Goal: Information Seeking & Learning: Find specific fact

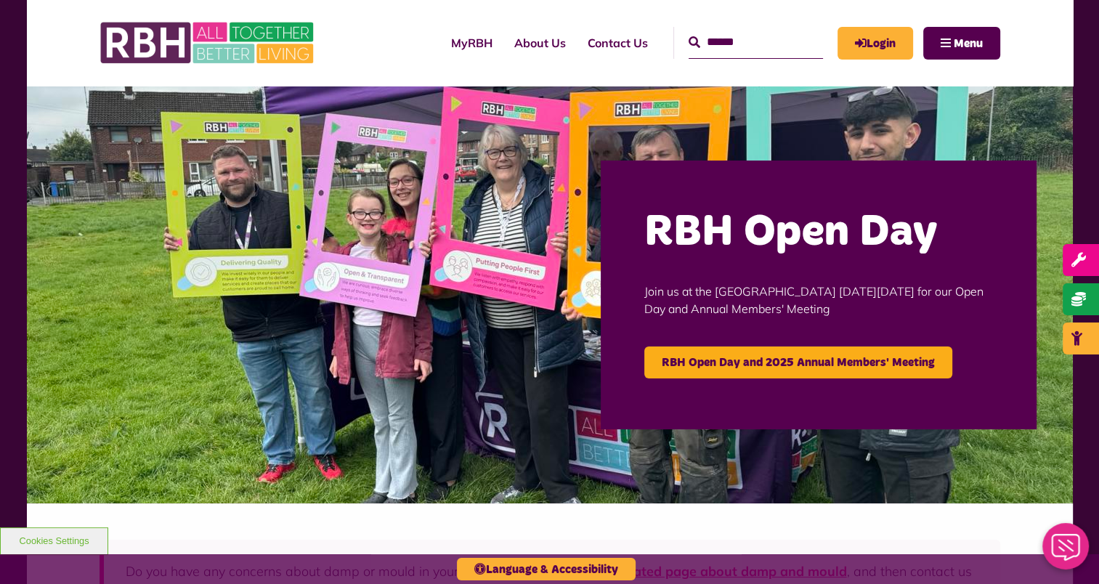
click at [1067, 558] on icon "Close Web Assistant" at bounding box center [1065, 547] width 28 height 27
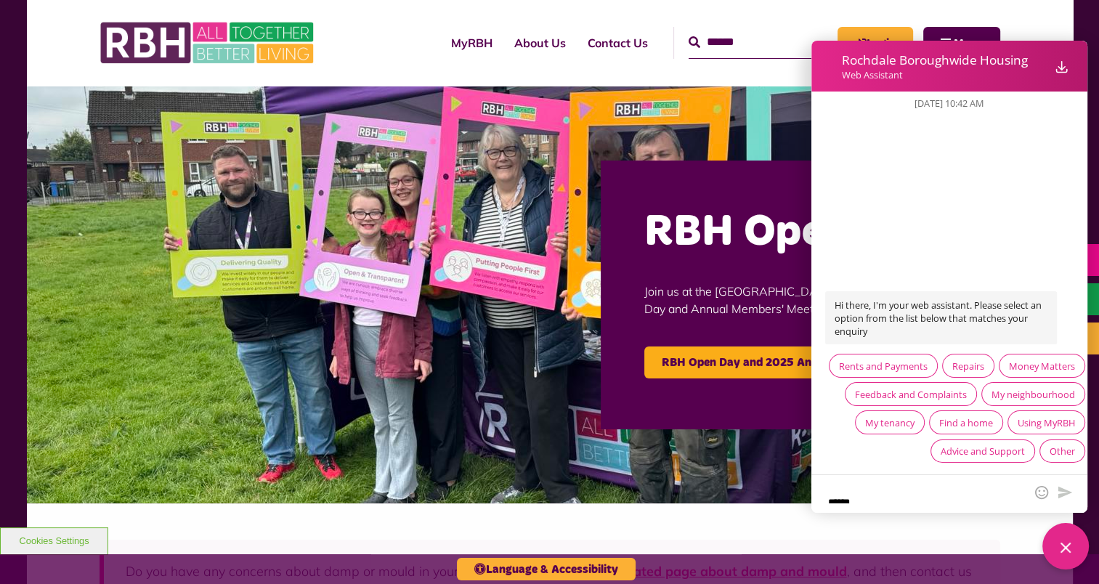
drag, startPoint x: 711, startPoint y: 469, endPoint x: 755, endPoint y: 474, distance: 44.6
click at [712, 468] on img at bounding box center [550, 295] width 1046 height 418
click at [1053, 547] on div "Close Web Assistant" at bounding box center [1065, 546] width 46 height 46
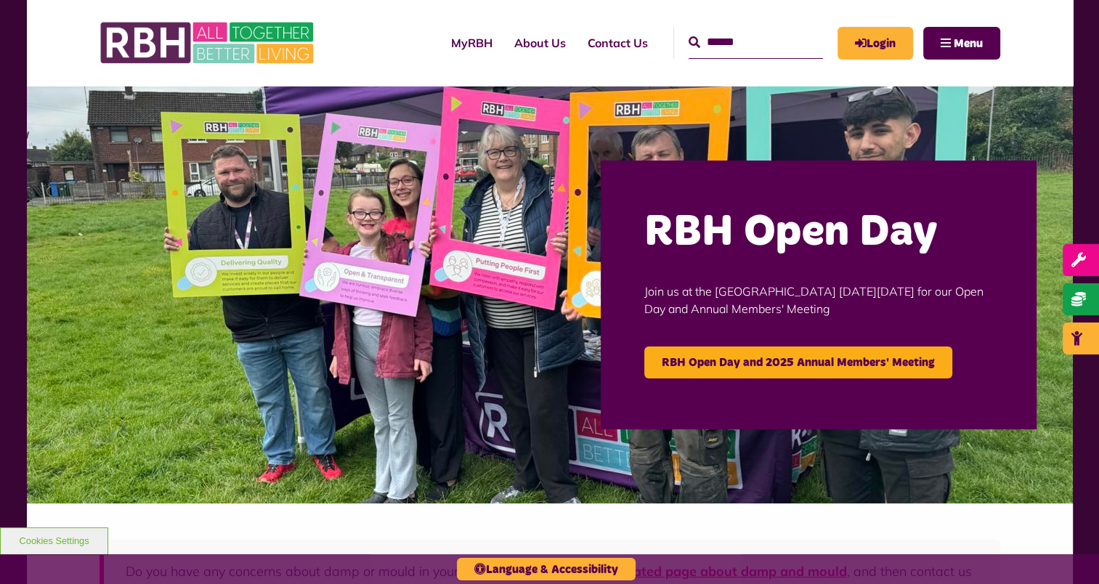
click at [1028, 465] on img at bounding box center [550, 295] width 1046 height 418
click at [1062, 545] on icon "Close Web Assistant" at bounding box center [1065, 547] width 35 height 27
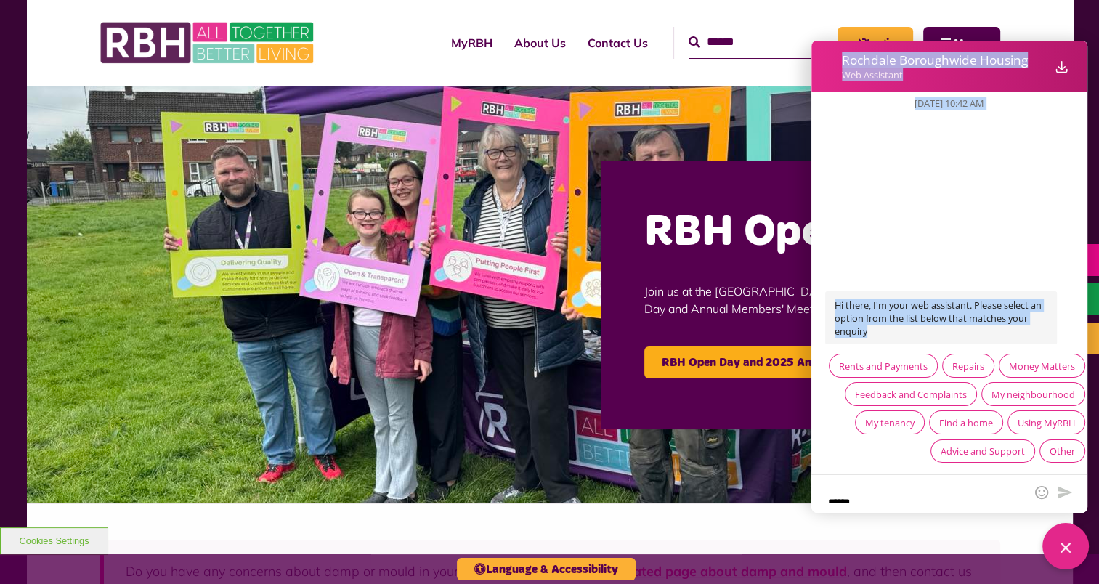
drag, startPoint x: 889, startPoint y: 306, endPoint x: 809, endPoint y: 276, distance: 85.5
click at [809, 276] on div "Rochdale Boroughwide Housing Web Assistant Download Messages Close Sep 19, 2025…" at bounding box center [953, 312] width 290 height 543
drag, startPoint x: 809, startPoint y: 276, endPoint x: 1030, endPoint y: 144, distance: 256.9
click at [1028, 144] on div "Sep 19, 2025, 10:42 AM Hi there, I'm your web assistant. Please select an optio…" at bounding box center [949, 282] width 276 height 383
click at [884, 125] on div "Sep 19, 2025, 10:42 AM Hi there, I'm your web assistant. Please select an optio…" at bounding box center [949, 282] width 276 height 383
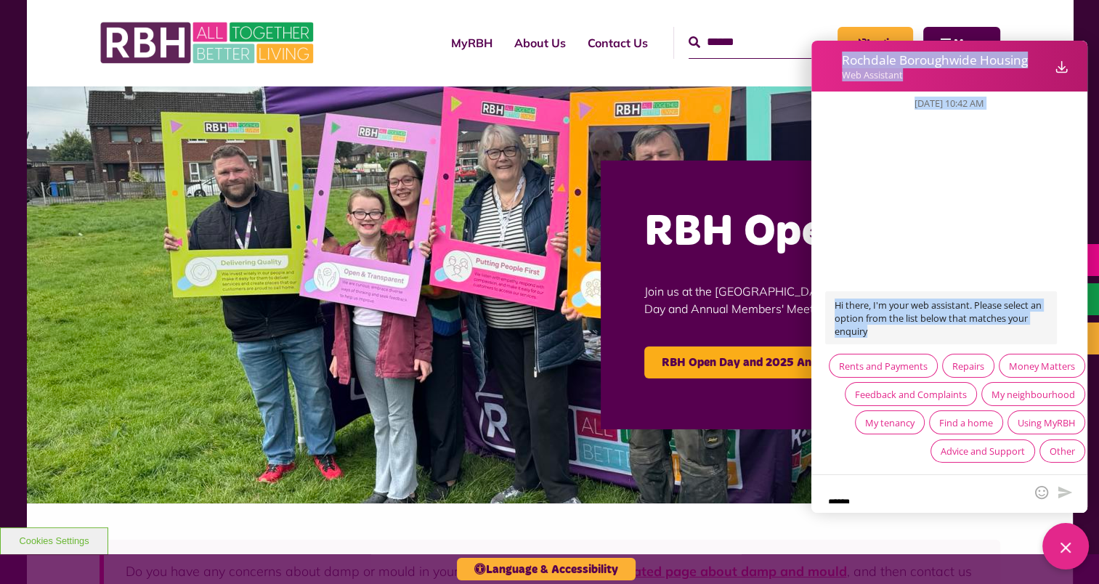
click at [828, 84] on div "Rochdale Boroughwide Housing Web Assistant Download Messages Close" at bounding box center [949, 66] width 276 height 51
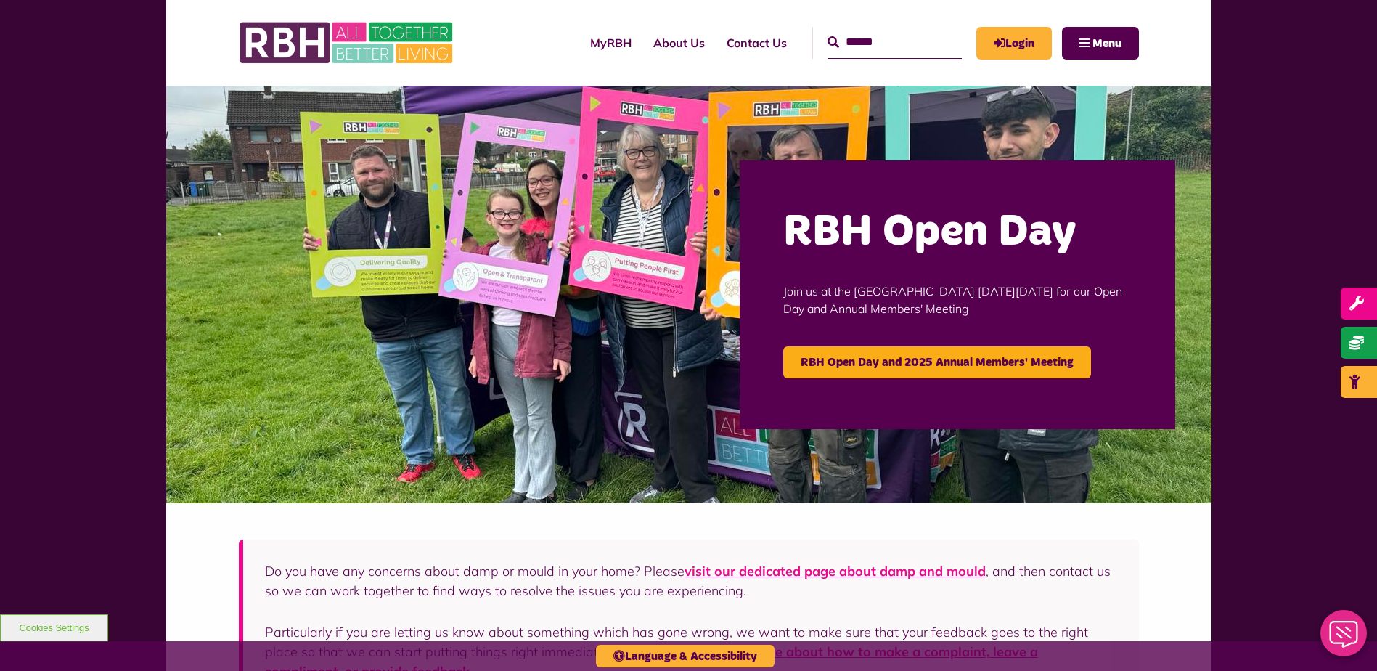
click at [1339, 638] on icon "Close Web Assistant" at bounding box center [1344, 634] width 35 height 27
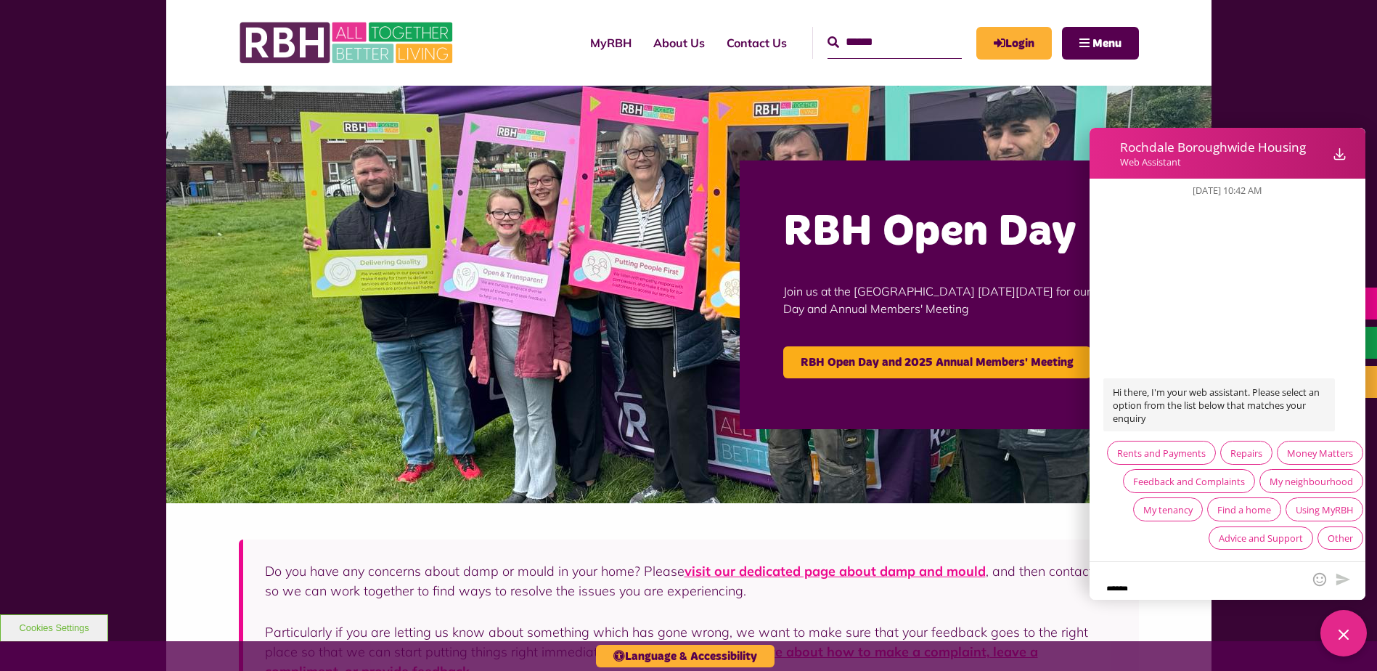
click at [1170, 155] on div "Web Assistant" at bounding box center [1223, 161] width 206 height 13
click at [1270, 482] on div "My neighbourhood" at bounding box center [1312, 481] width 84 height 13
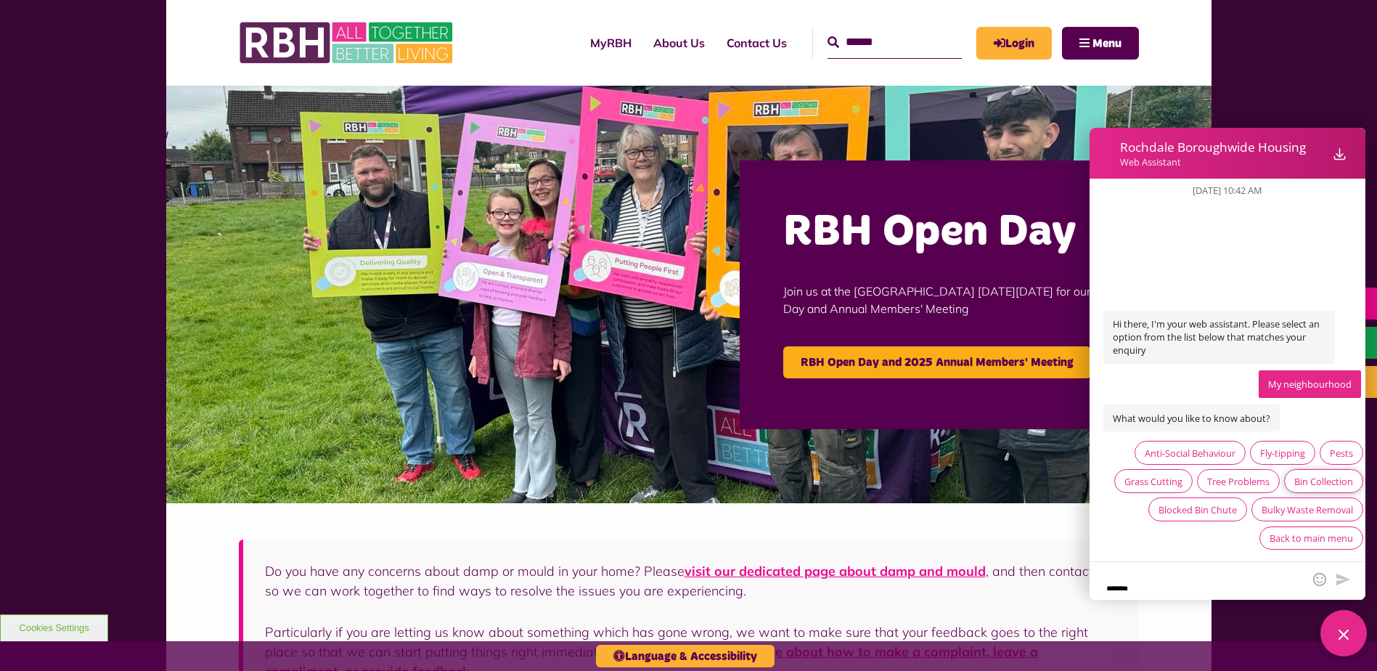
click at [1303, 477] on div "Bin Collection" at bounding box center [1324, 481] width 59 height 13
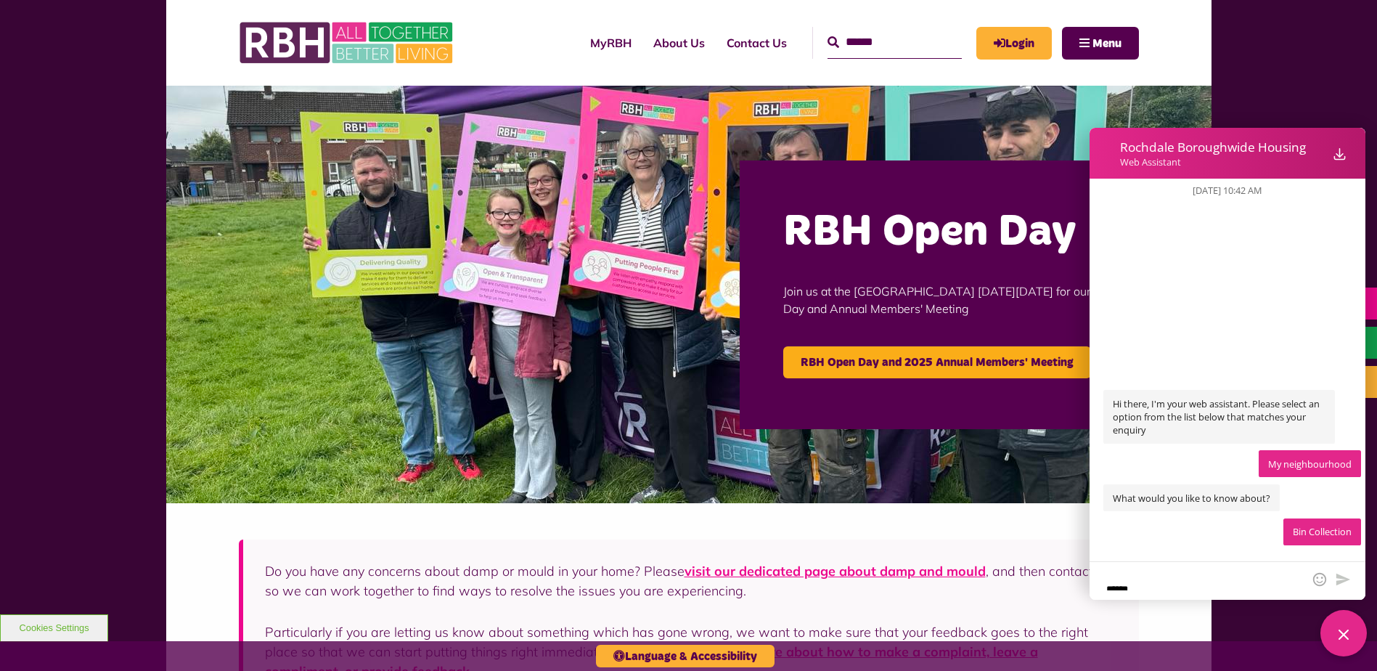
scroll to position [11, 0]
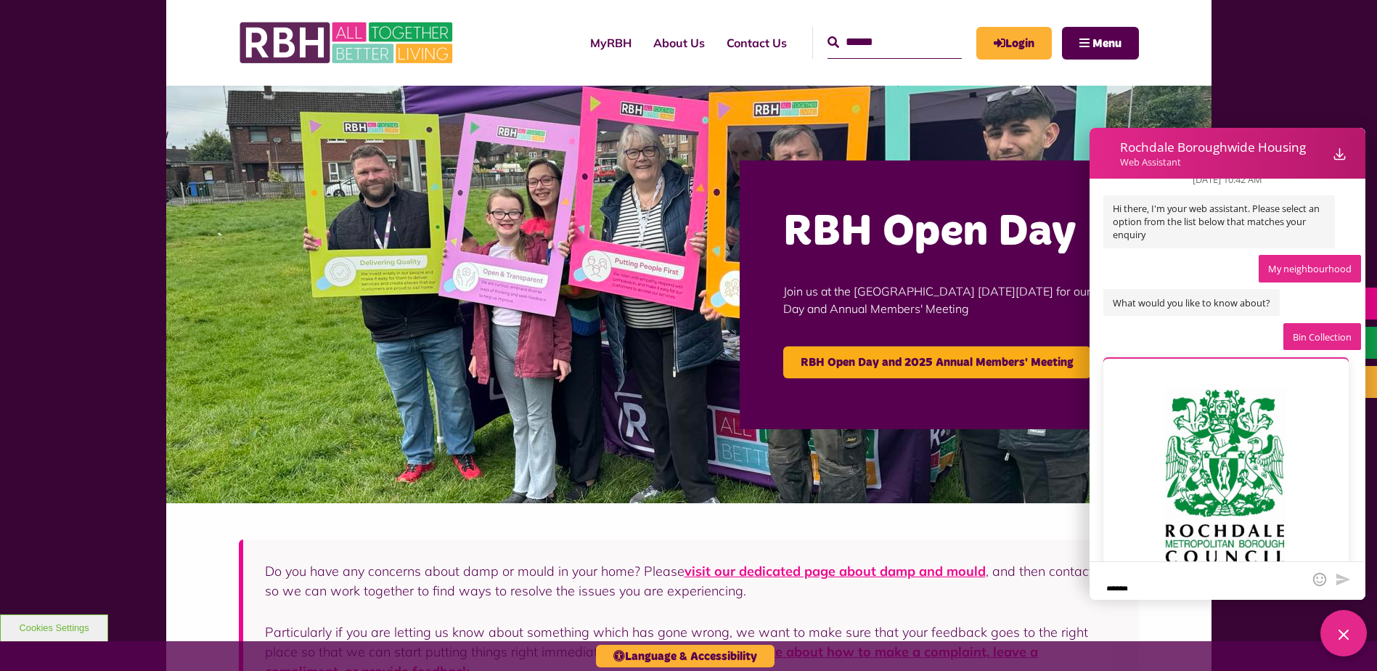
click at [1219, 527] on img "Web Assistant container" at bounding box center [1227, 483] width 220 height 227
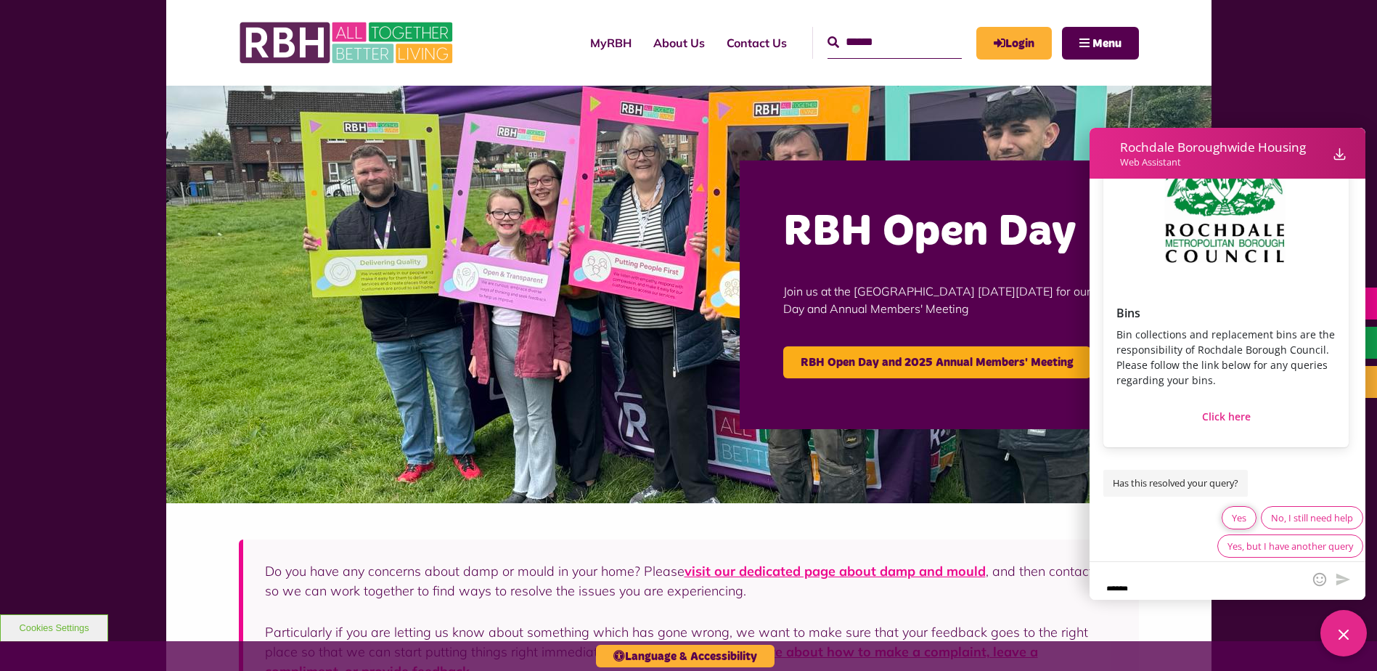
click at [1234, 511] on div "Yes" at bounding box center [1239, 517] width 15 height 13
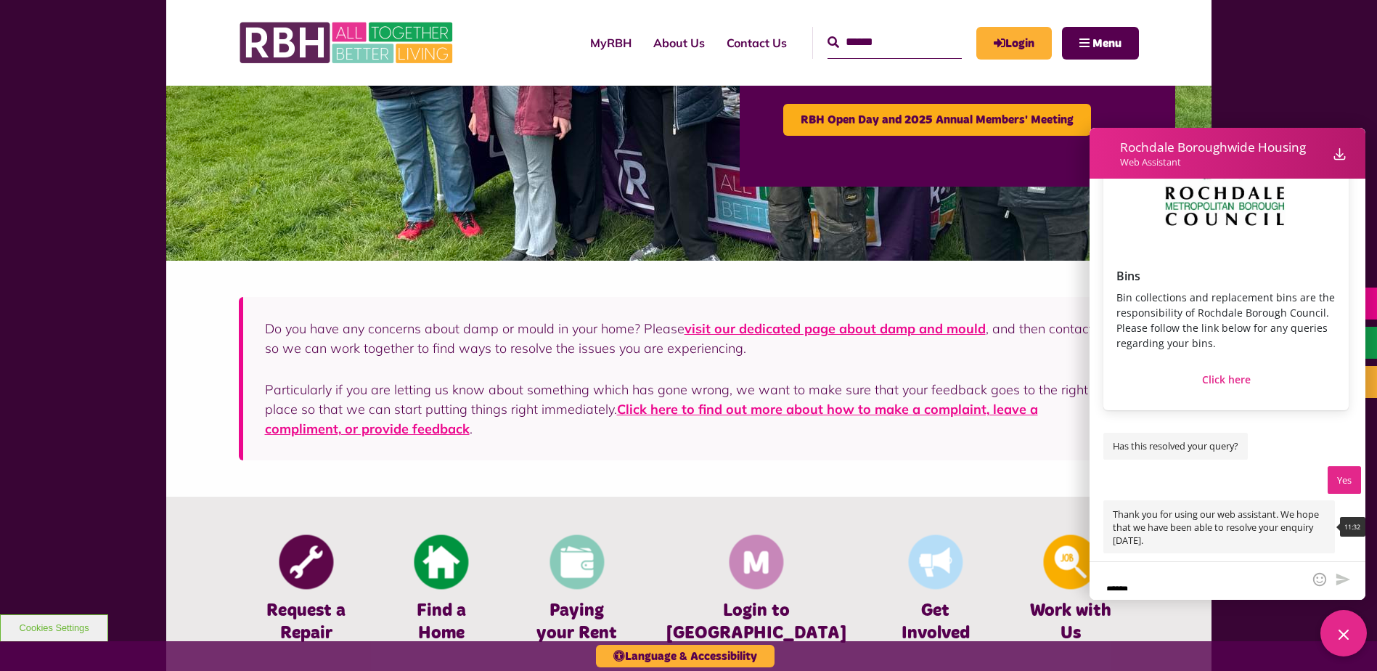
scroll to position [290, 0]
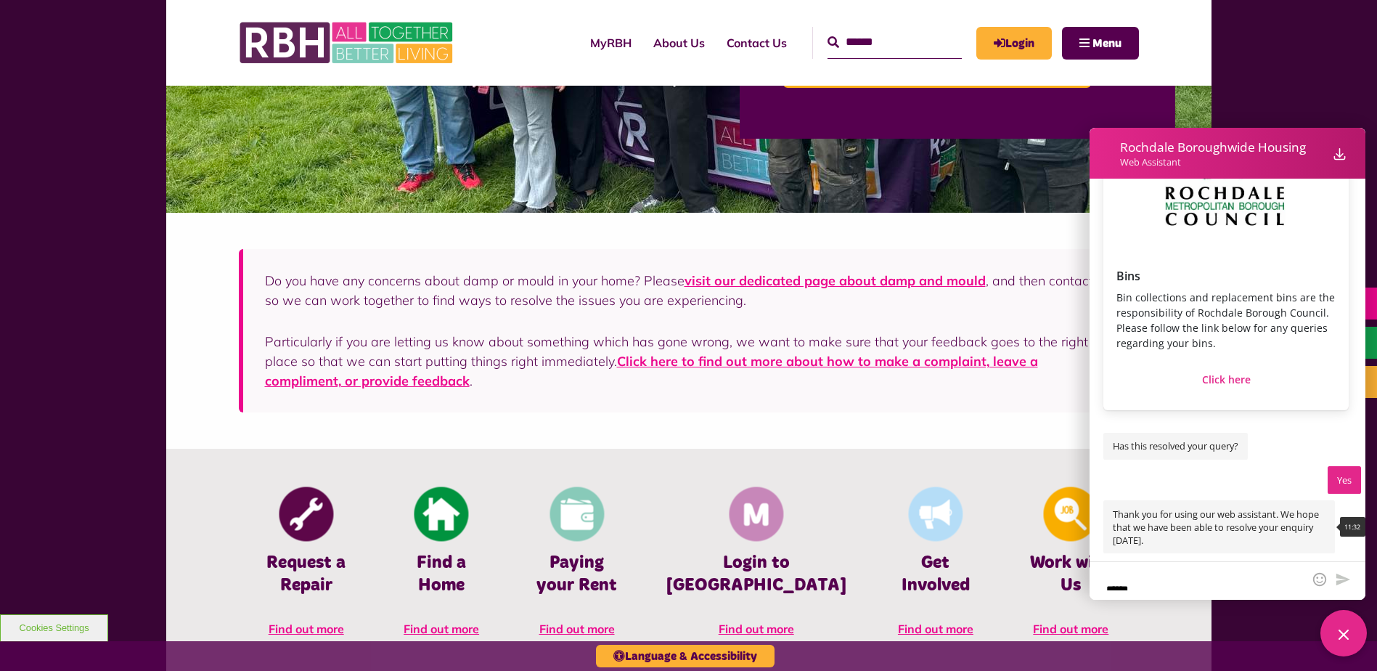
click at [1268, 542] on span "Thank you for using our web assistant. We hope that we have been able to resolv…" at bounding box center [1220, 526] width 232 height 53
click at [1348, 632] on icon "Close Web Assistant" at bounding box center [1343, 634] width 17 height 17
